Goal: Information Seeking & Learning: Learn about a topic

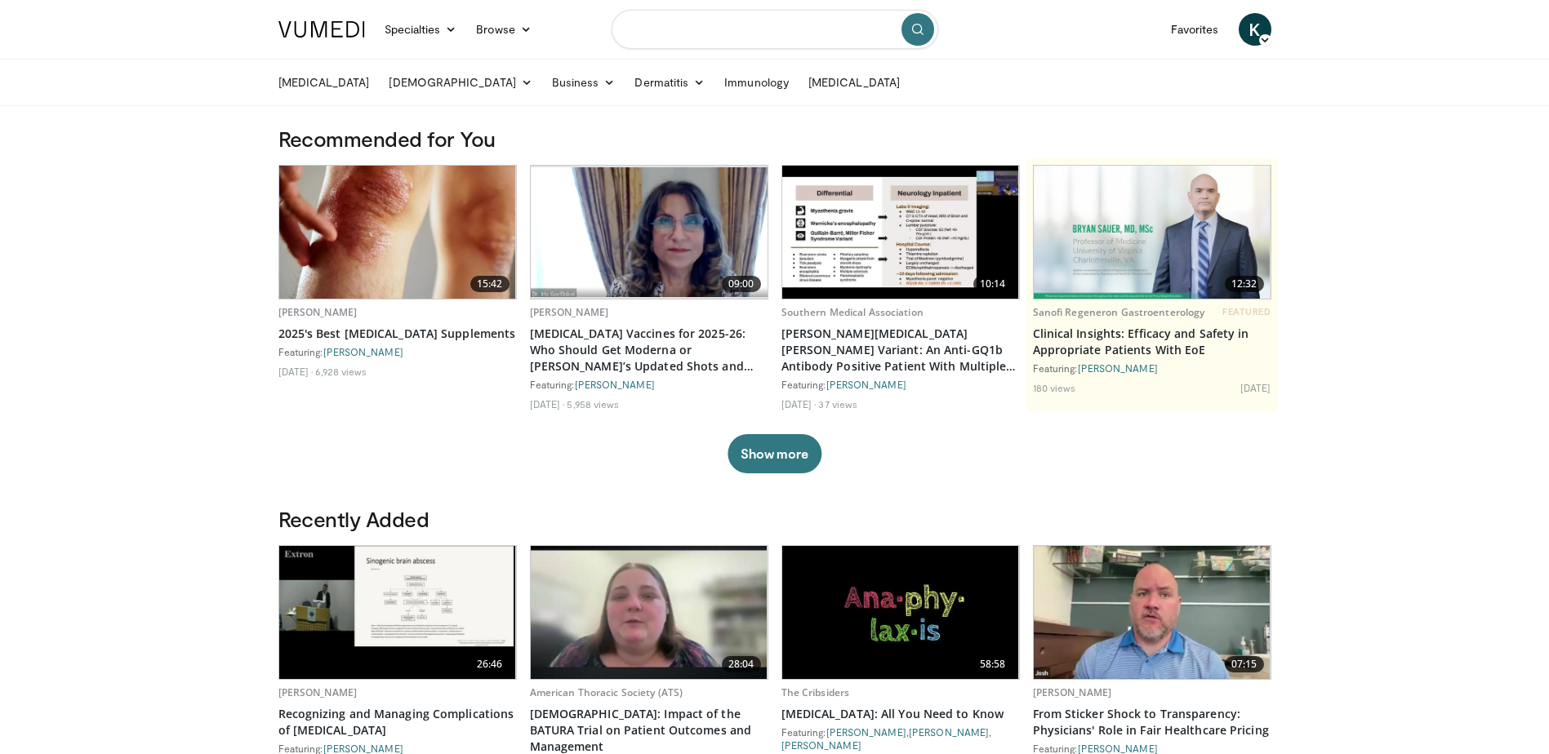
click at [707, 30] on input "Search topics, interventions" at bounding box center [775, 29] width 327 height 39
type input "*******"
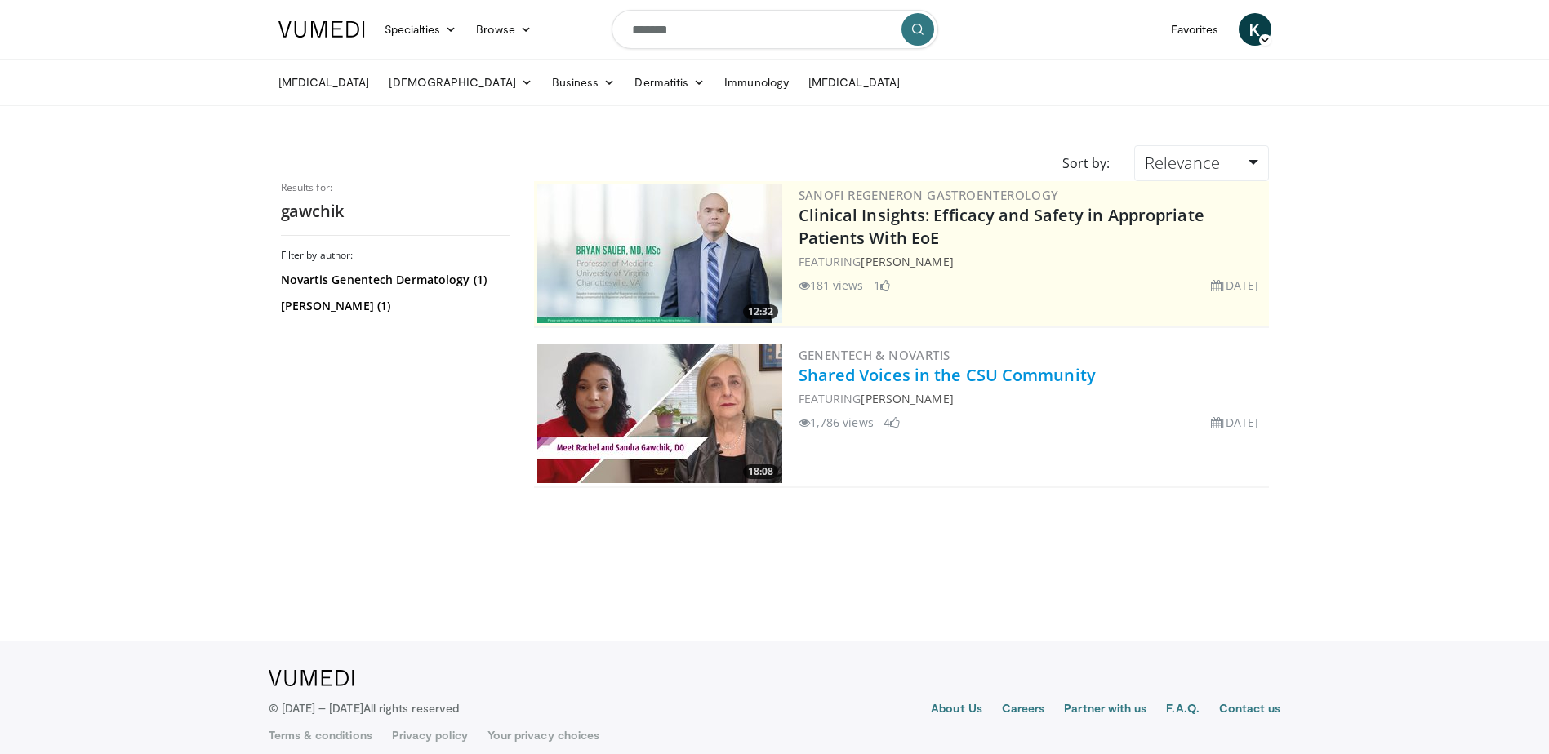
click at [921, 382] on link "Shared Voices in the CSU Community" at bounding box center [947, 375] width 297 height 22
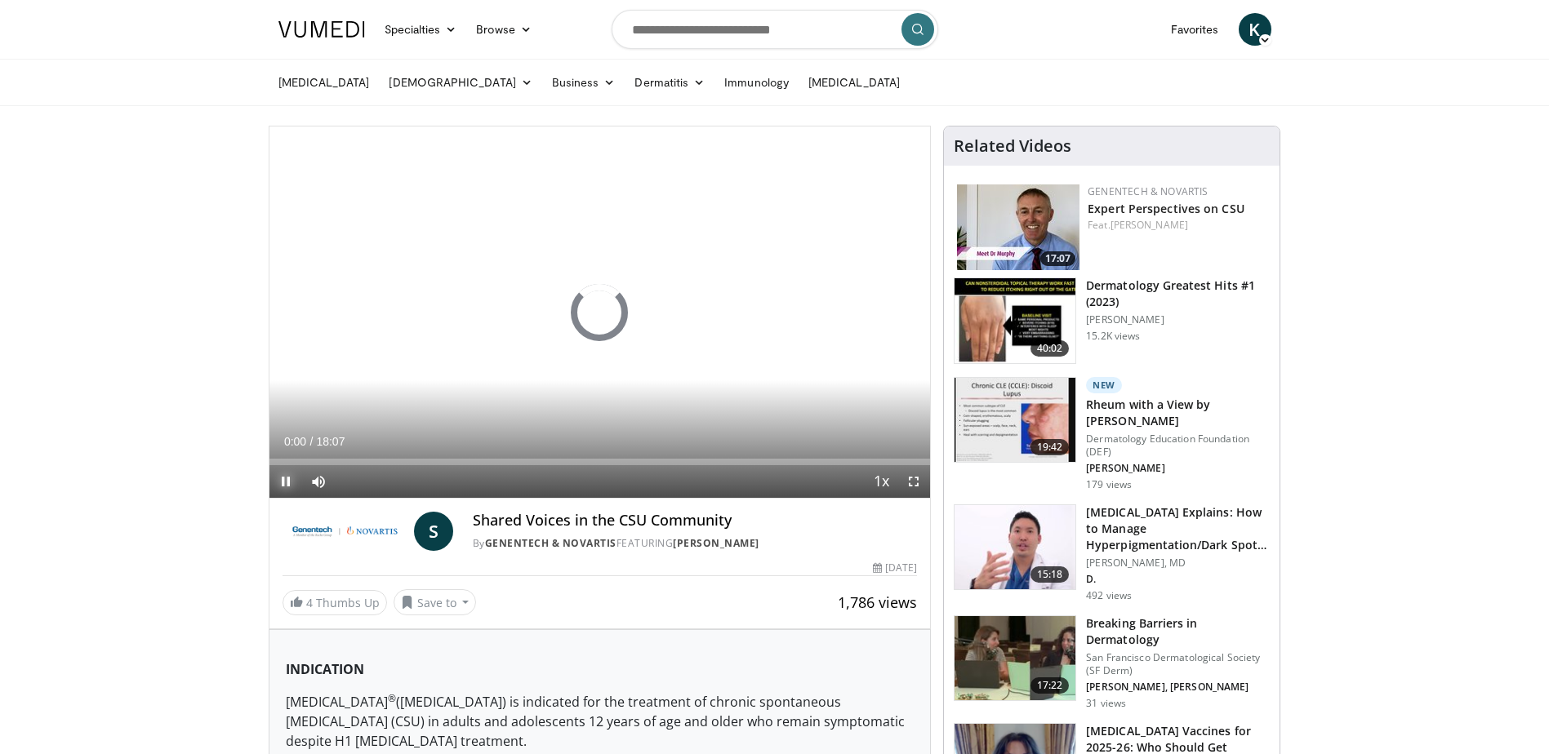
click at [283, 483] on span "Video Player" at bounding box center [285, 481] width 33 height 33
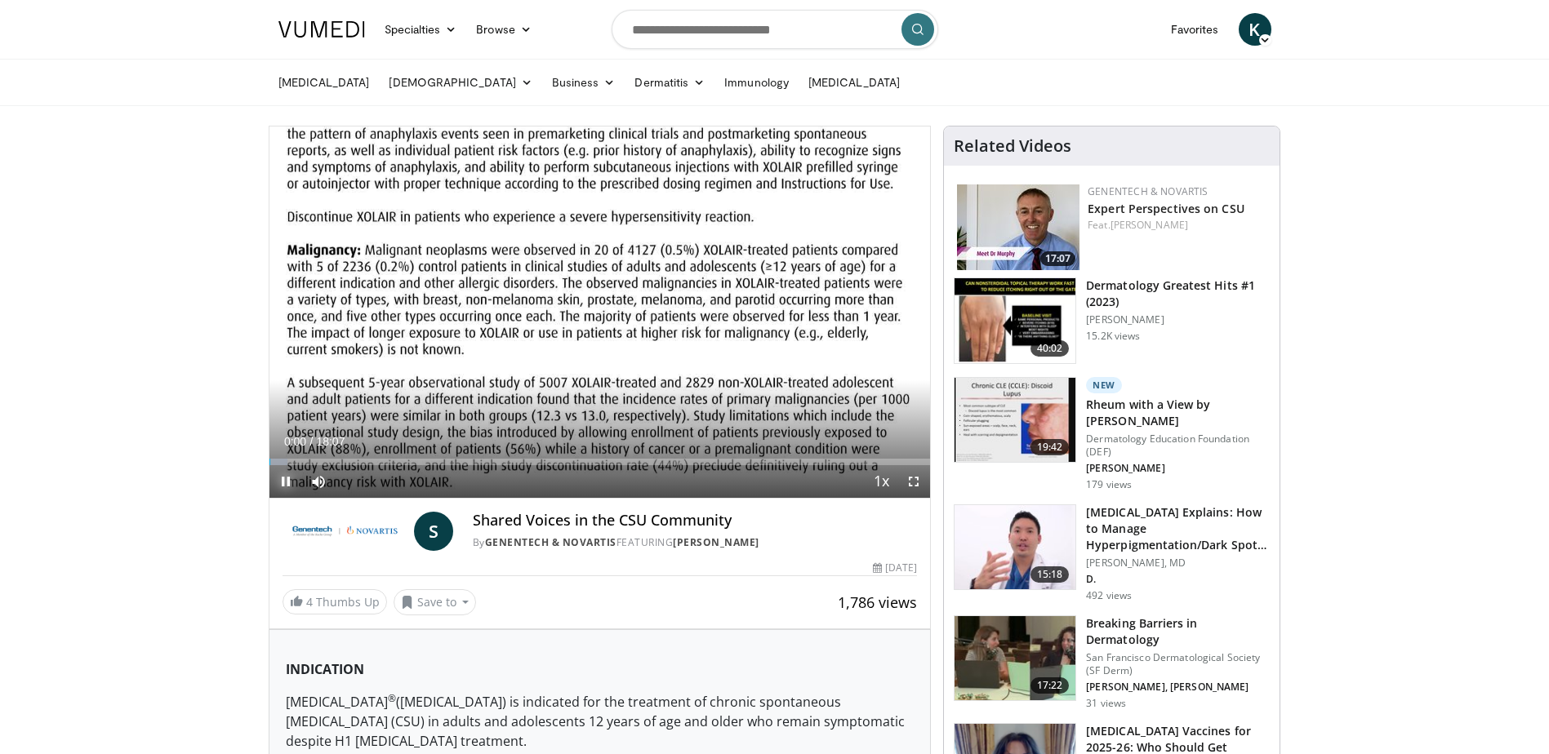
click at [280, 485] on span "Video Player" at bounding box center [285, 481] width 33 height 33
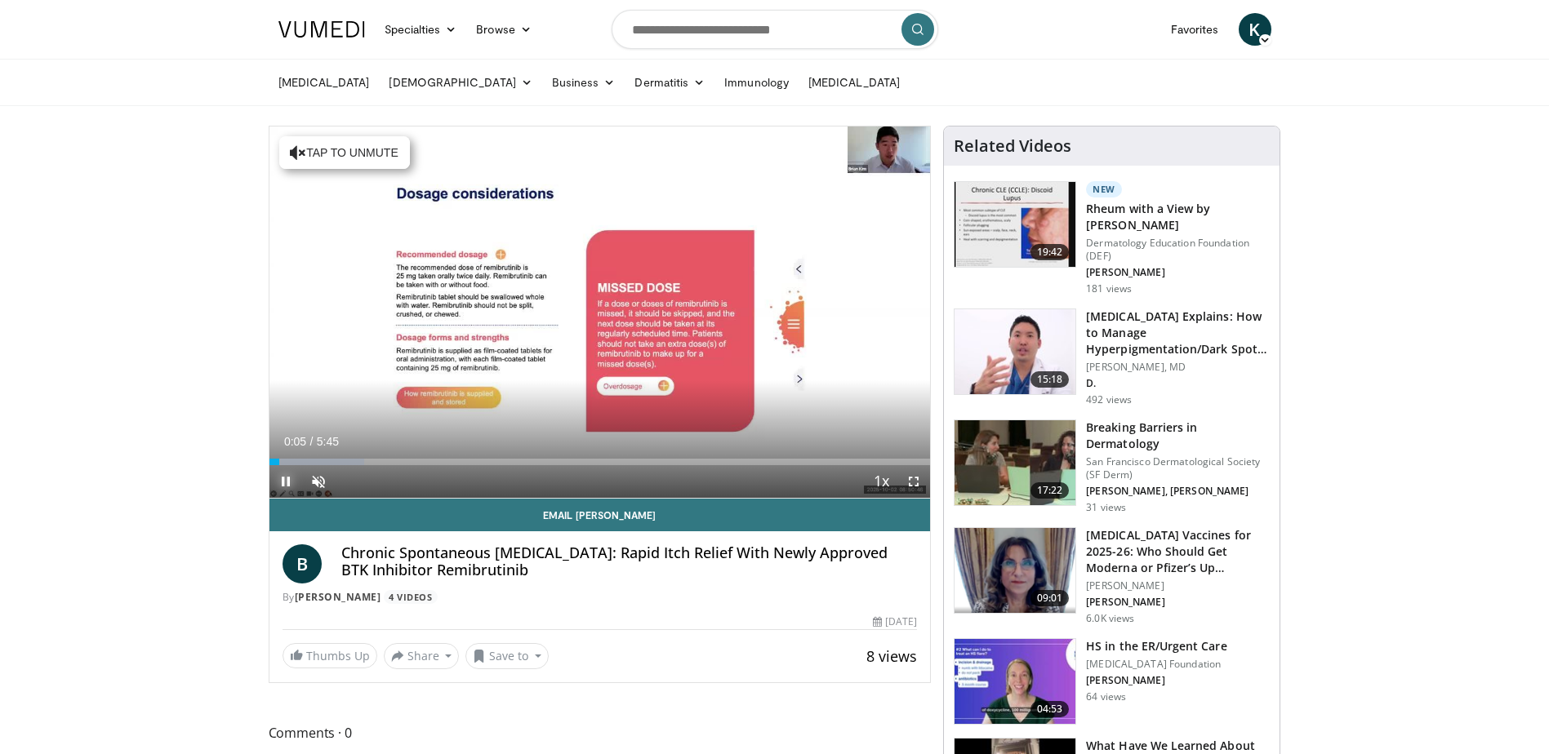
click at [285, 479] on span "Video Player" at bounding box center [285, 481] width 33 height 33
